Goal: Task Accomplishment & Management: Use online tool/utility

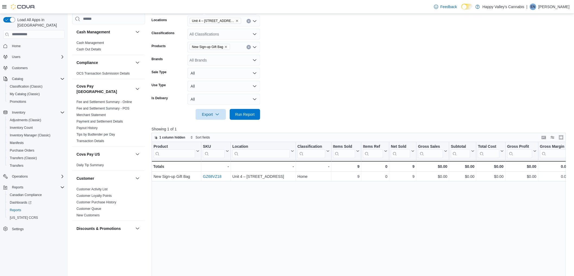
scroll to position [403, 0]
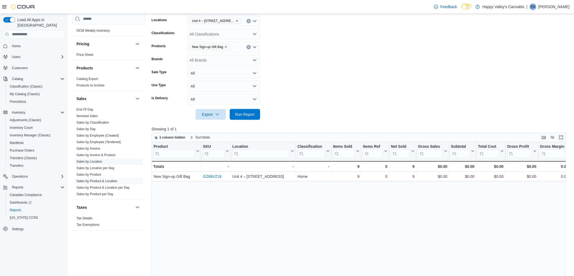
click at [93, 160] on link "Sales by Location" at bounding box center [90, 162] width 26 height 4
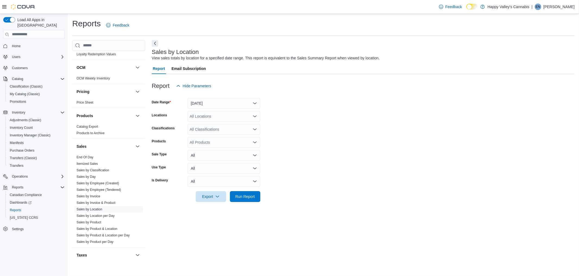
scroll to position [385, 0]
click at [97, 192] on link "Sales by Invoice" at bounding box center [89, 194] width 24 height 4
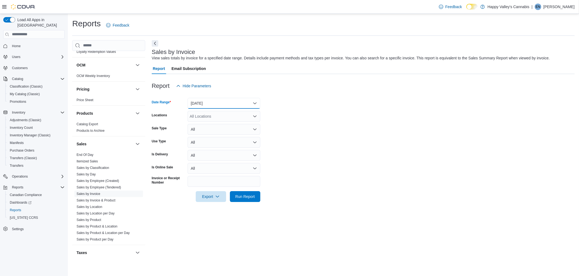
click at [248, 100] on button "[DATE]" at bounding box center [224, 103] width 73 height 11
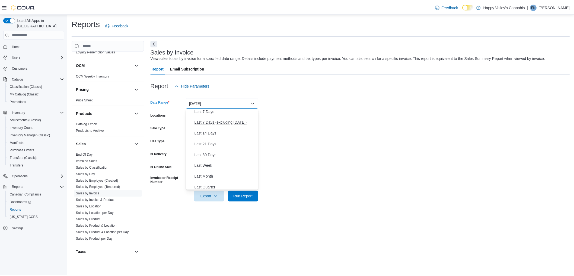
scroll to position [81, 0]
click at [223, 183] on span "Year To Date" at bounding box center [227, 185] width 62 height 7
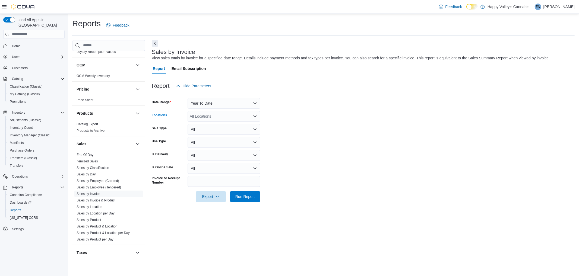
click at [238, 115] on div "All Locations" at bounding box center [224, 116] width 73 height 11
click at [249, 140] on span "Unit 4 – [STREET_ADDRESS]" at bounding box center [225, 141] width 52 height 5
drag, startPoint x: 294, startPoint y: 135, endPoint x: 237, endPoint y: 195, distance: 83.1
click at [237, 195] on form "Date Range Year To Date Locations [STREET_ADDRESS] Sale Type All Use Type All I…" at bounding box center [363, 146] width 423 height 111
click at [237, 195] on span "Run Report" at bounding box center [245, 196] width 20 height 5
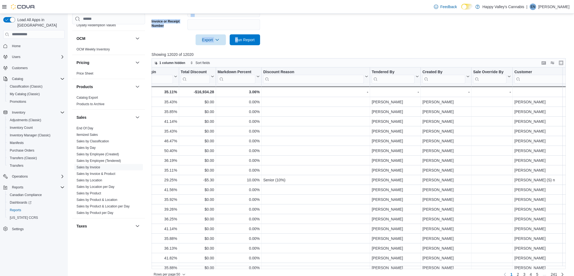
scroll to position [0, 538]
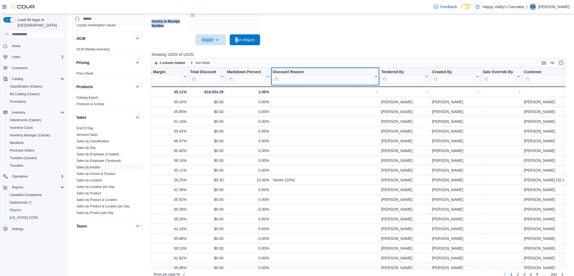
click at [332, 77] on input "search" at bounding box center [323, 79] width 101 height 9
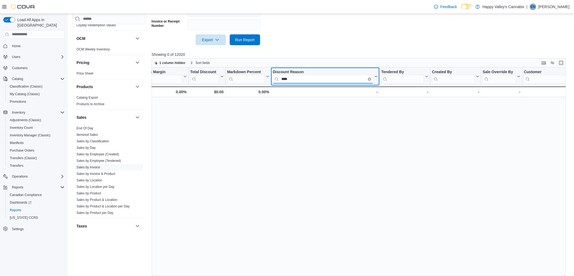
type input "***"
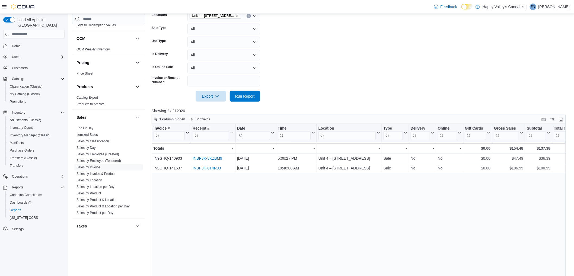
scroll to position [101, 0]
